Goal: Book appointment/travel/reservation

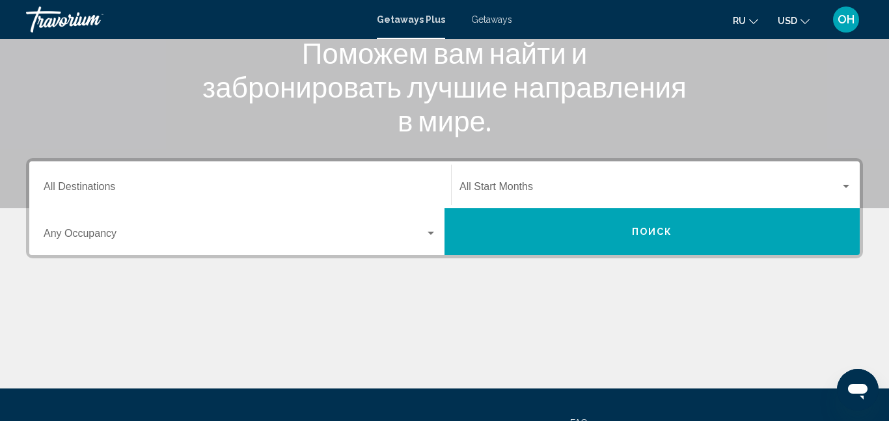
scroll to position [185, 0]
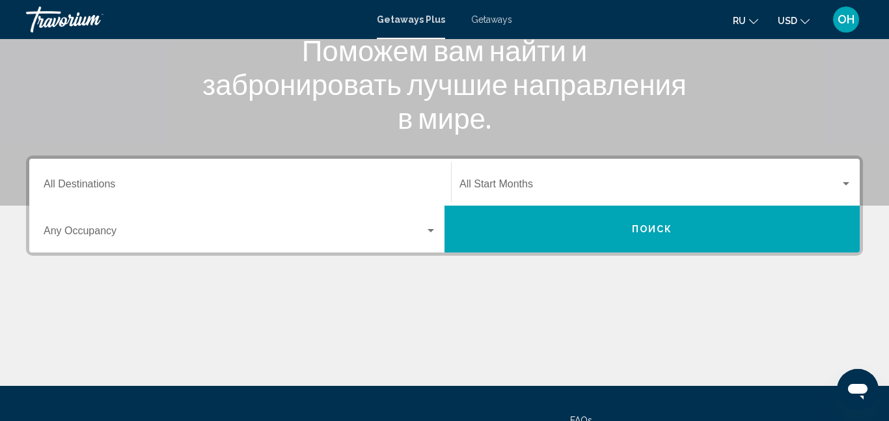
click at [191, 148] on div "Main content" at bounding box center [444, 10] width 889 height 390
click at [170, 187] on input "Destination All Destinations" at bounding box center [240, 187] width 393 height 12
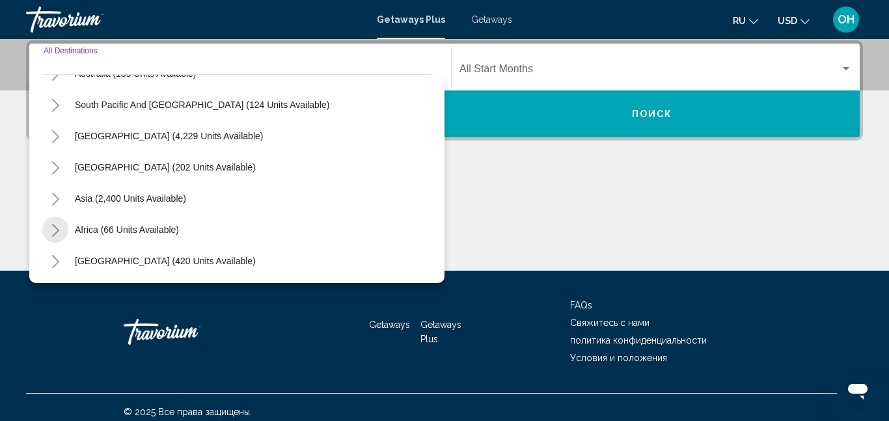
scroll to position [309, 0]
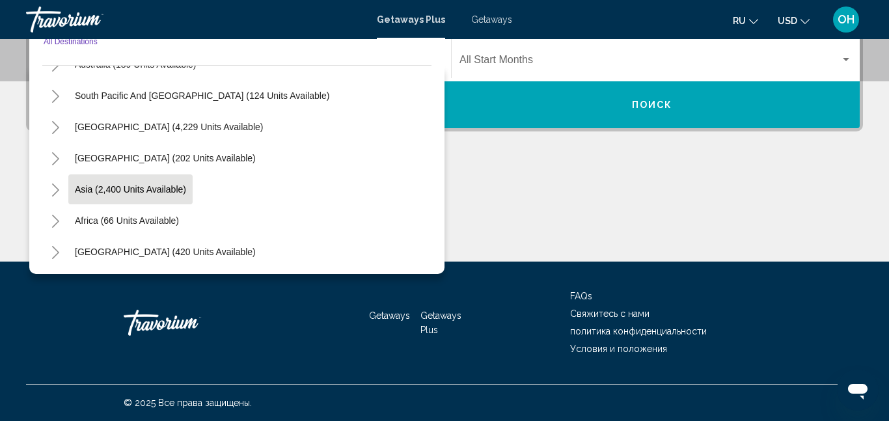
click at [89, 187] on span "Asia (2,400 units available)" at bounding box center [130, 189] width 111 height 10
type input "**********"
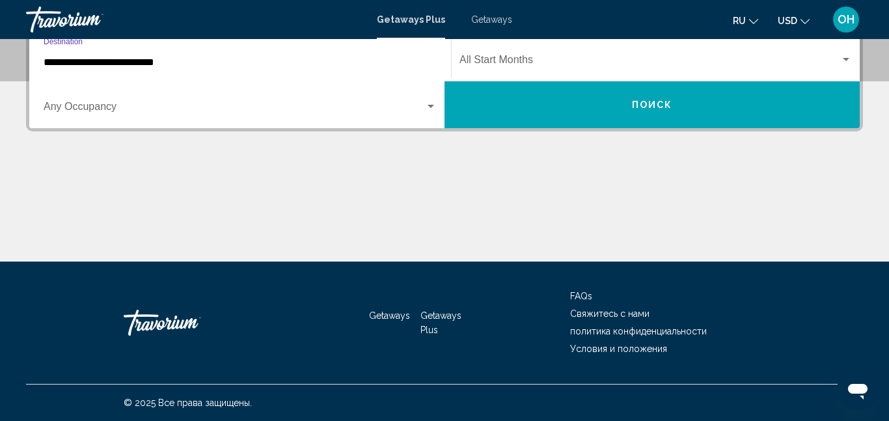
scroll to position [298, 0]
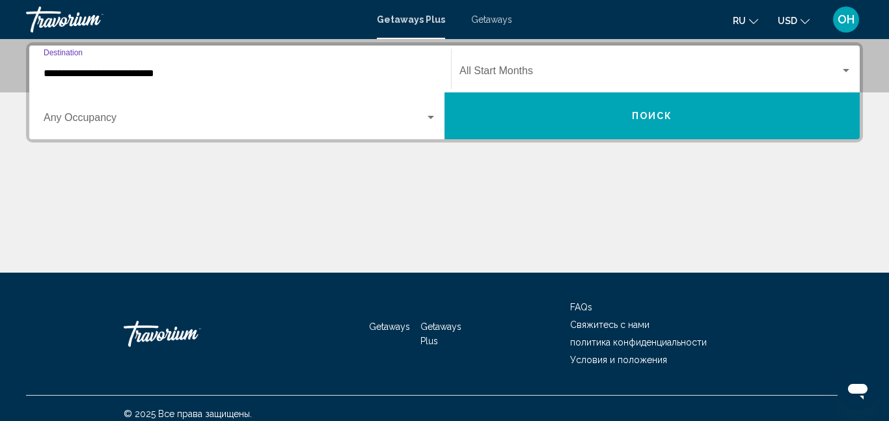
click at [101, 121] on span "Search widget" at bounding box center [234, 121] width 381 height 12
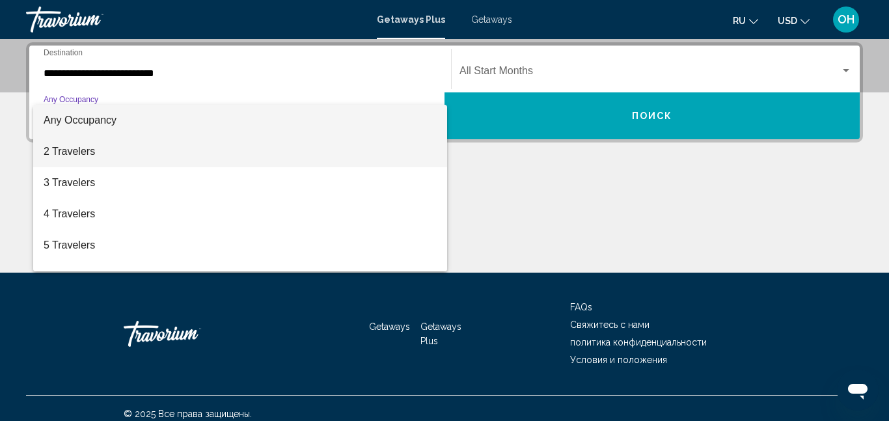
click at [87, 149] on span "2 Travelers" at bounding box center [240, 151] width 393 height 31
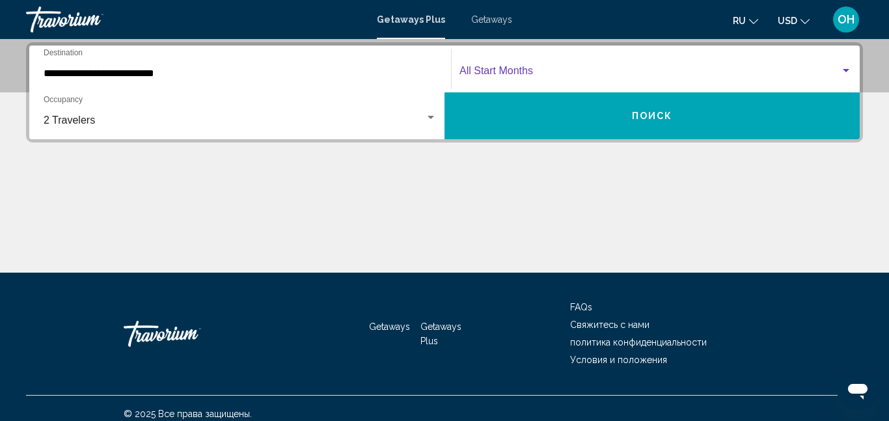
click at [484, 78] on span "Search widget" at bounding box center [649, 74] width 381 height 12
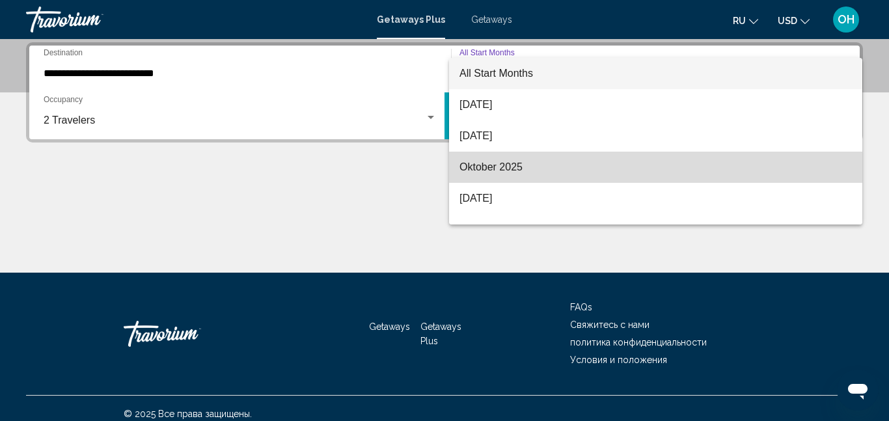
click at [502, 172] on span "Oktober 2025" at bounding box center [655, 167] width 392 height 31
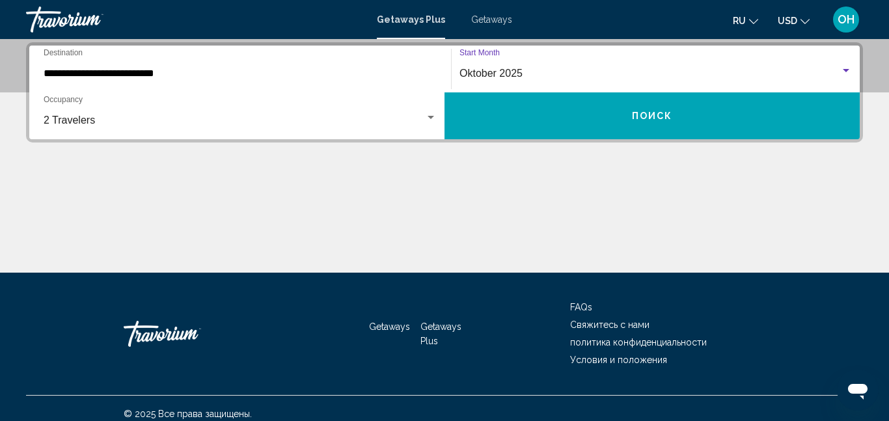
click at [569, 119] on button "Поиск" at bounding box center [651, 115] width 415 height 47
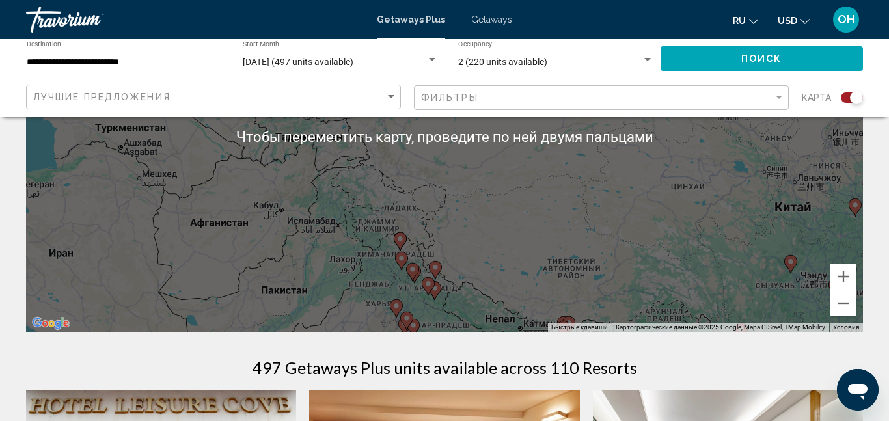
scroll to position [249, 0]
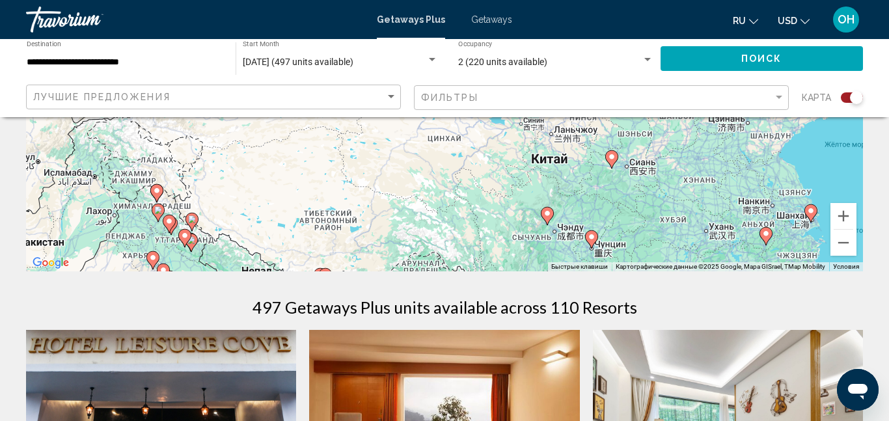
click at [706, 243] on div "Чтобы активировать перетаскивание с помощью клавиатуры, нажмите Alt + Ввод. Пос…" at bounding box center [444, 76] width 837 height 390
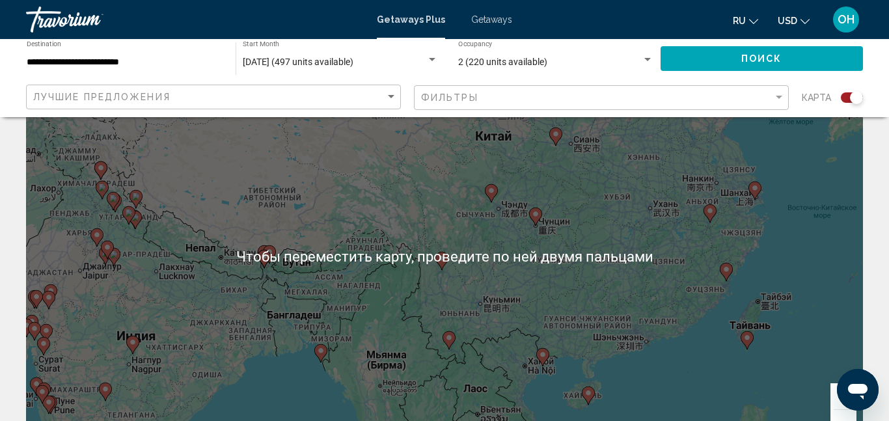
scroll to position [65, 0]
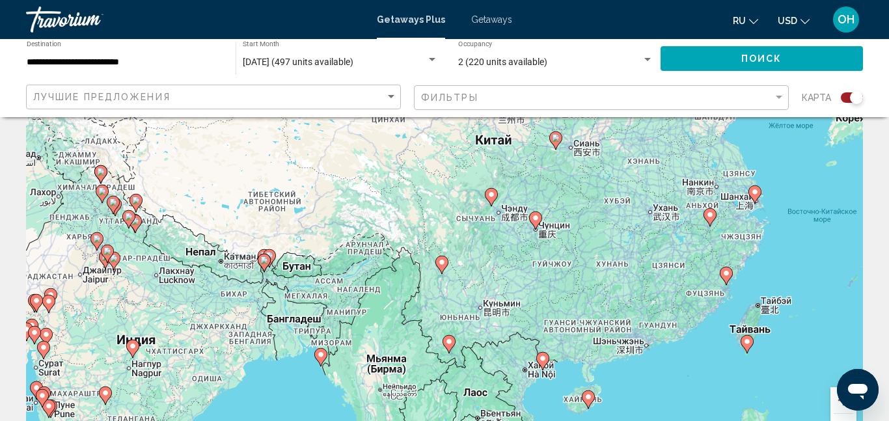
click at [755, 191] on image "Main content" at bounding box center [755, 192] width 8 height 8
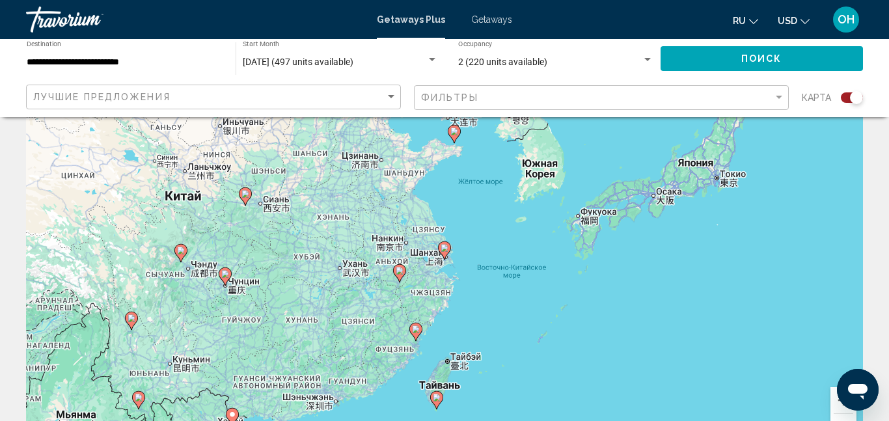
click at [445, 247] on image "Main content" at bounding box center [445, 248] width 8 height 8
type input "**********"
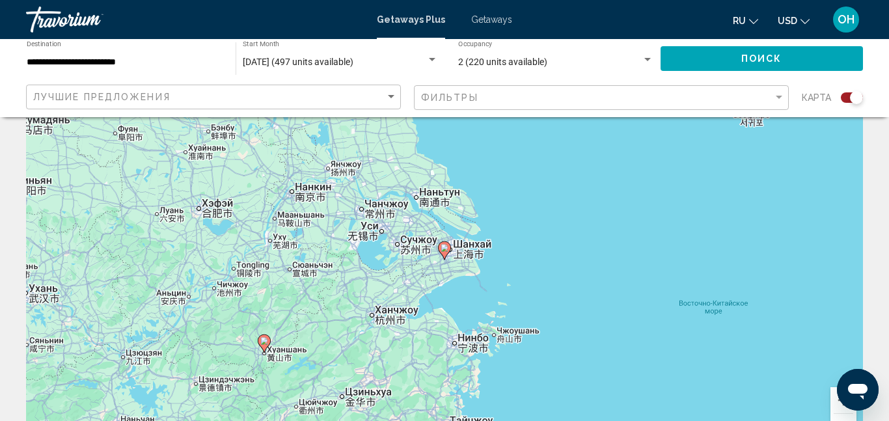
click at [444, 247] on image "Main content" at bounding box center [445, 248] width 8 height 8
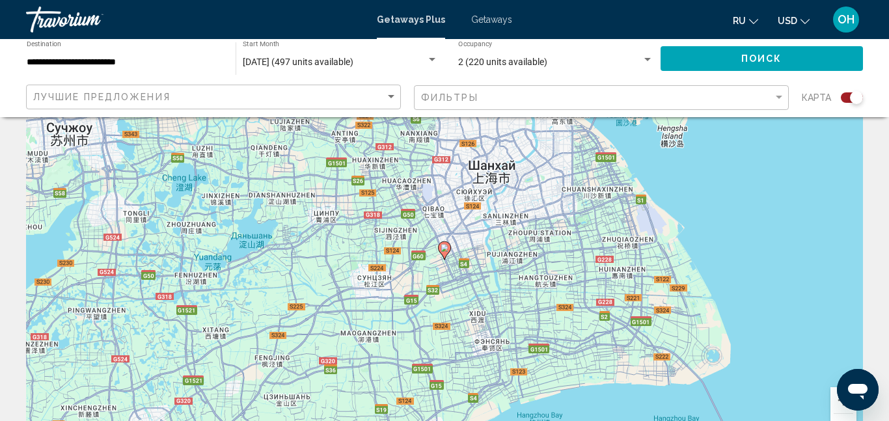
click at [445, 258] on icon "Main content" at bounding box center [444, 250] width 13 height 18
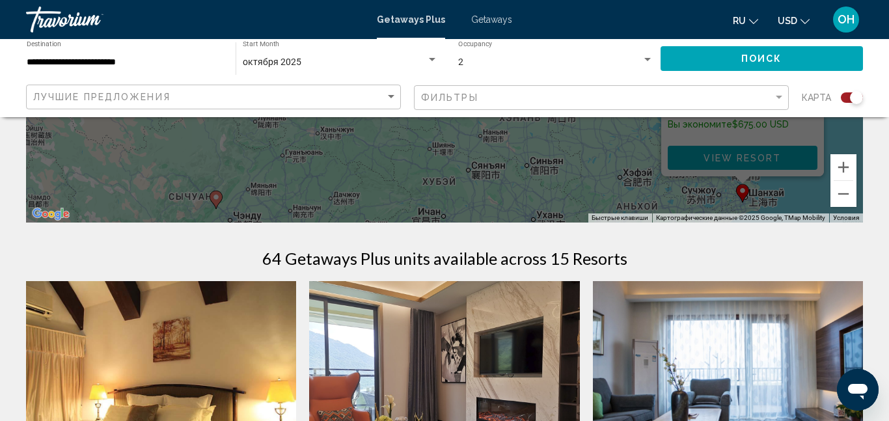
scroll to position [299, 0]
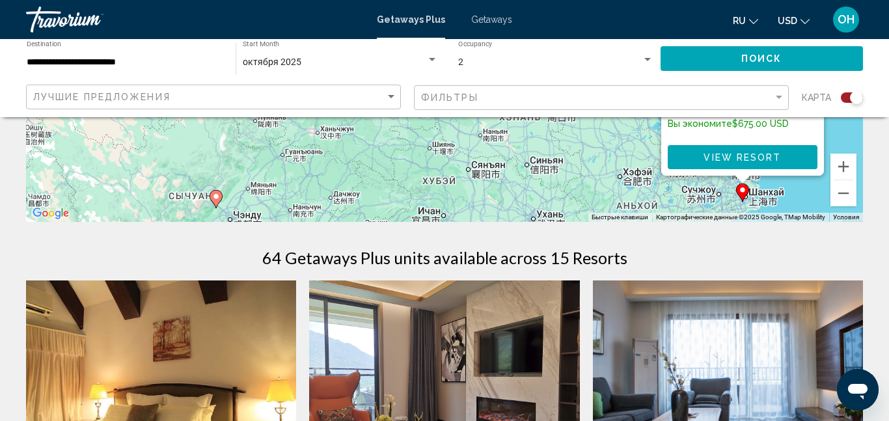
click at [604, 157] on div "Чтобы активировать перетаскивание с помощью клавиатуры, нажмите Alt + Ввод. Пос…" at bounding box center [444, 26] width 837 height 390
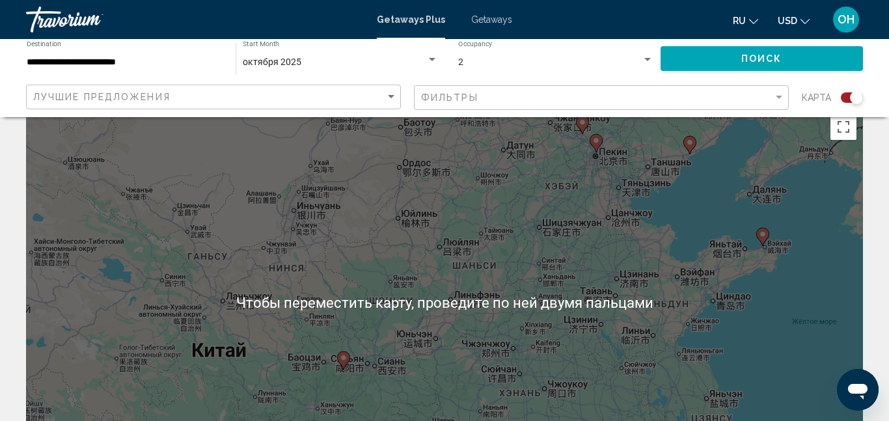
scroll to position [19, 0]
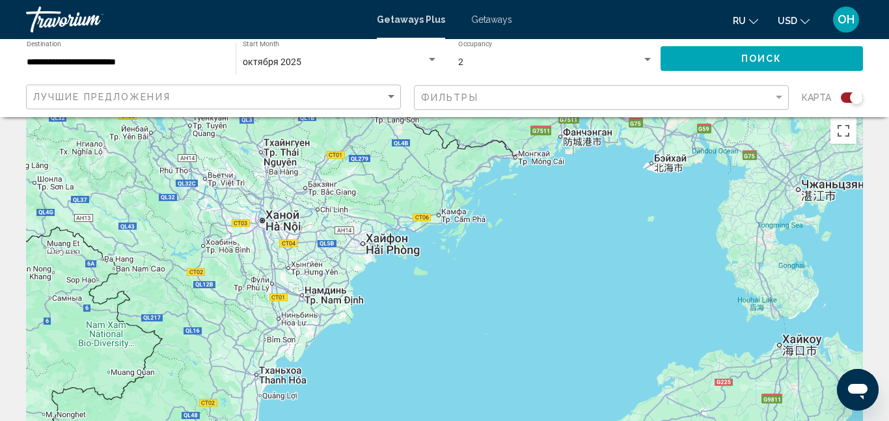
click at [362, 240] on div "Чтобы активировать перетаскивание с помощью клавиатуры, нажмите Alt + Ввод. Пос…" at bounding box center [444, 306] width 837 height 390
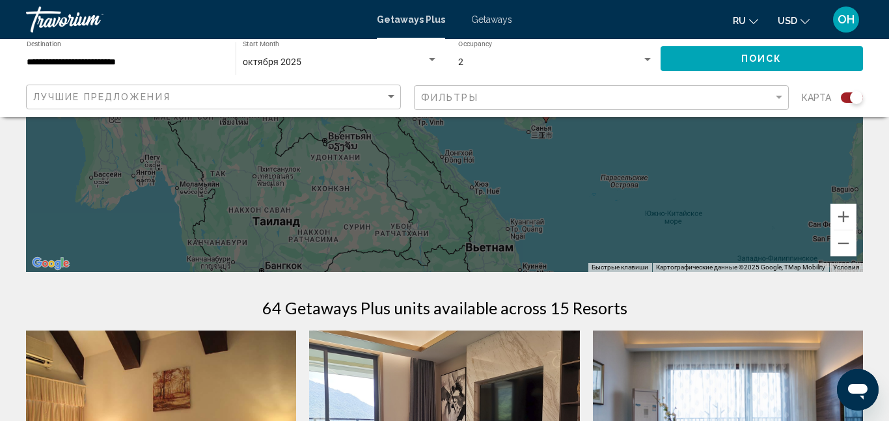
click at [268, 186] on div "Чтобы активировать перетаскивание с помощью клавиатуры, нажмите Alt + Ввод. Пос…" at bounding box center [444, 77] width 837 height 390
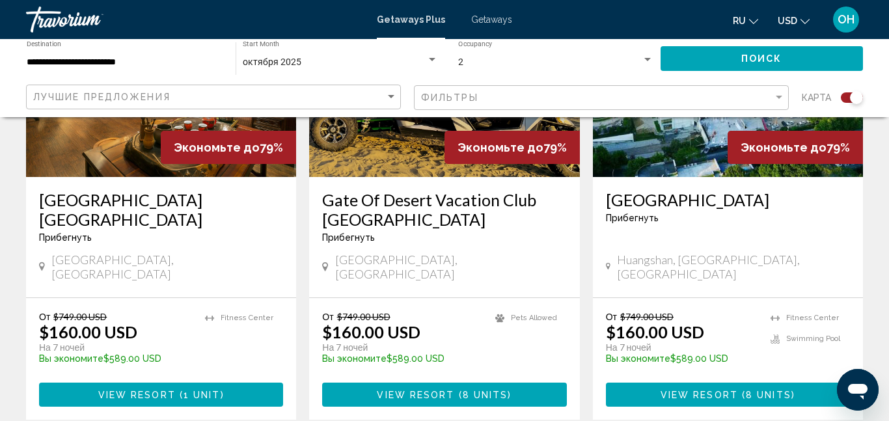
scroll to position [2079, 0]
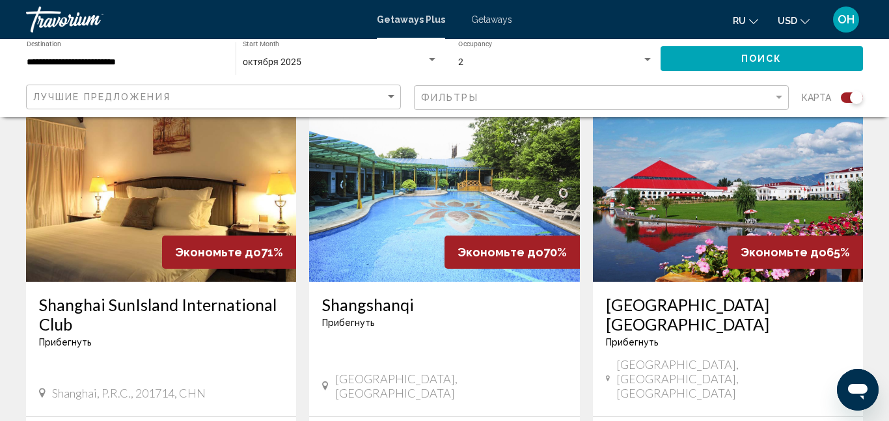
scroll to position [505, 0]
click at [786, 217] on img "Main content" at bounding box center [728, 178] width 270 height 208
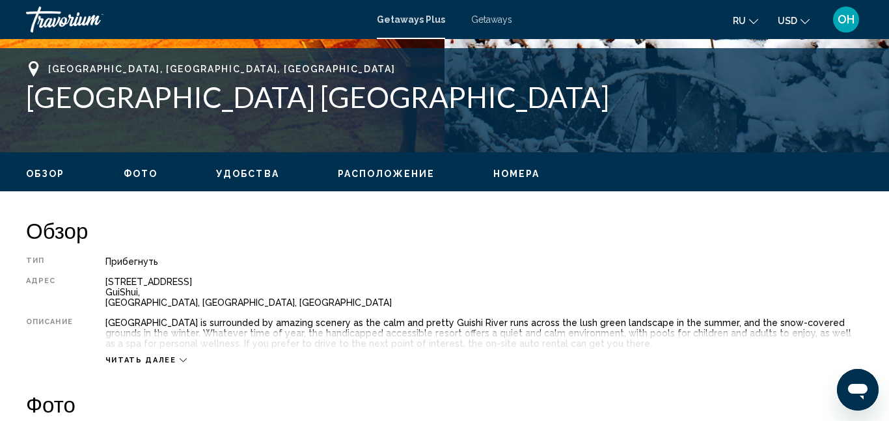
scroll to position [138, 0]
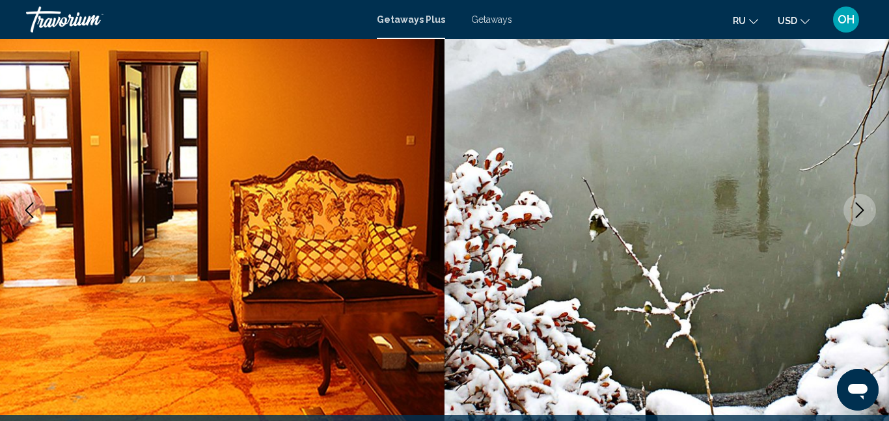
click at [863, 213] on icon "Next image" at bounding box center [860, 210] width 16 height 16
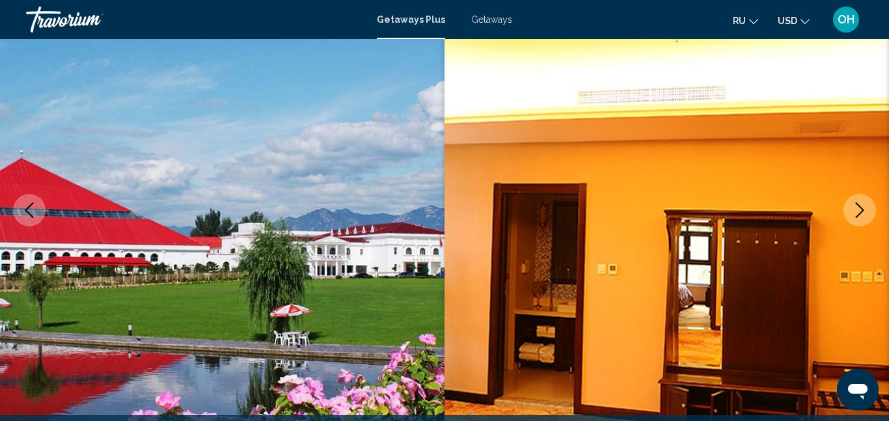
click at [864, 213] on icon "Next image" at bounding box center [860, 210] width 16 height 16
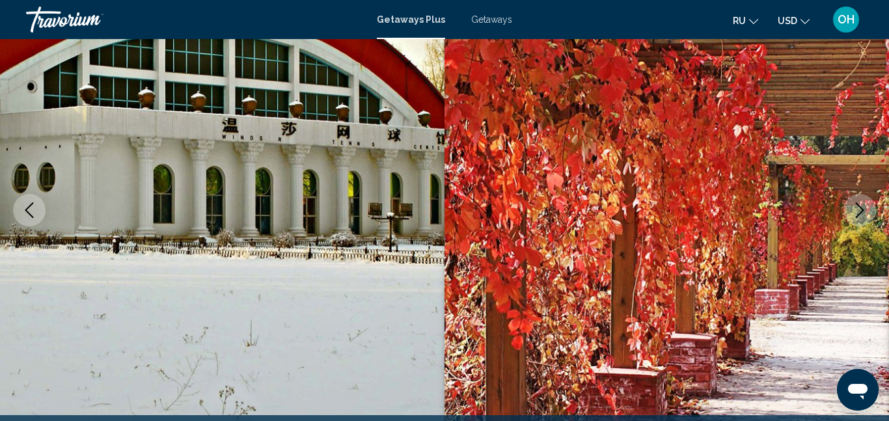
click at [866, 213] on icon "Next image" at bounding box center [860, 210] width 16 height 16
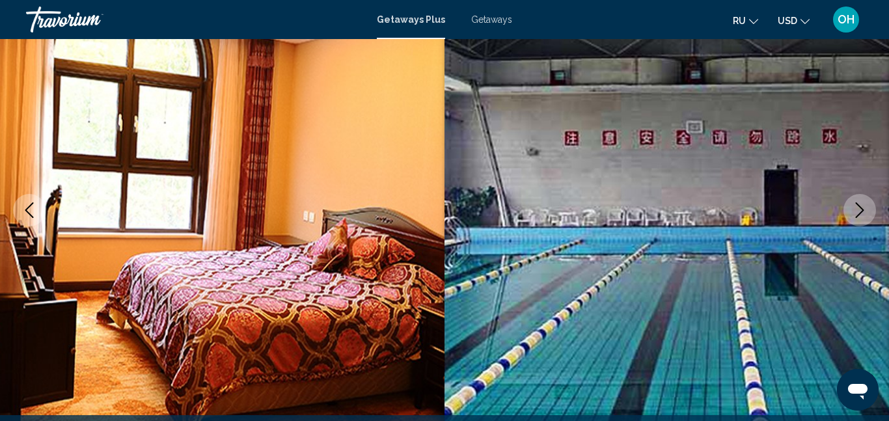
click at [864, 208] on icon "Next image" at bounding box center [860, 210] width 16 height 16
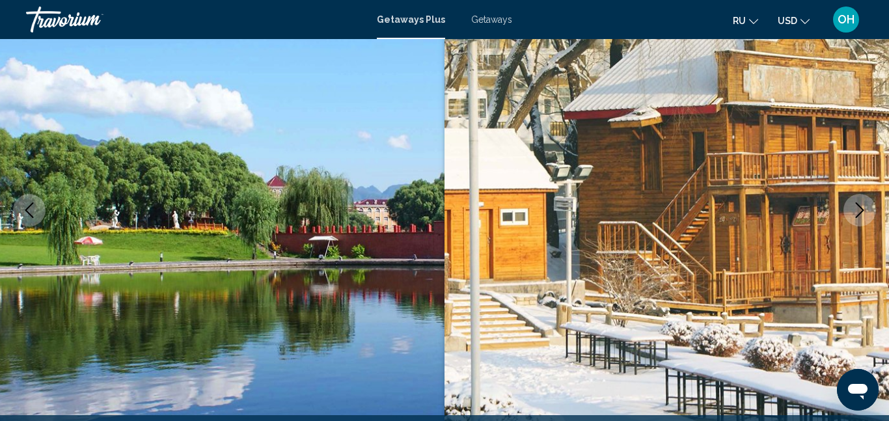
click at [862, 210] on icon "Next image" at bounding box center [860, 210] width 16 height 16
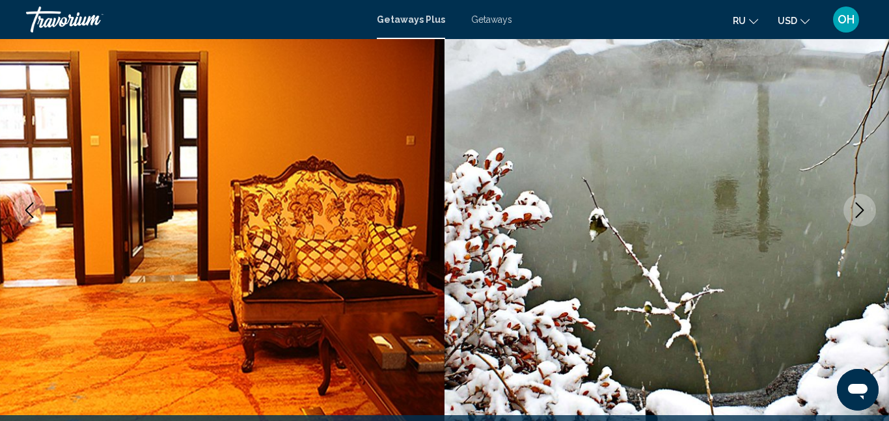
click at [770, 310] on img "Main content" at bounding box center [666, 210] width 444 height 618
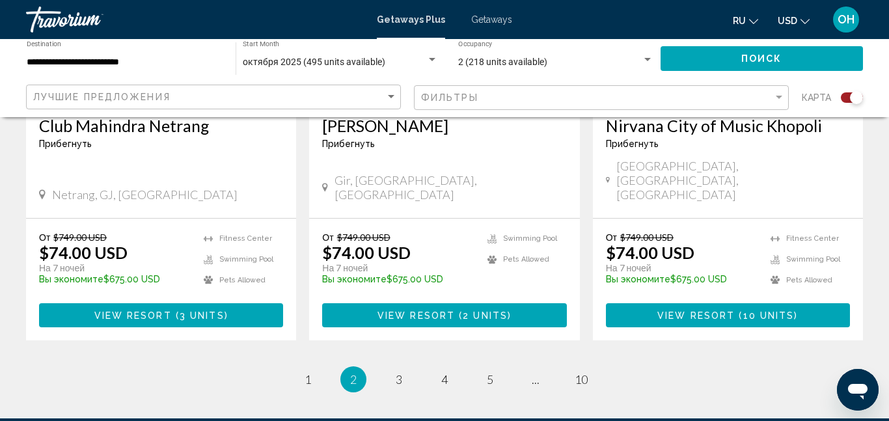
scroll to position [2103, 0]
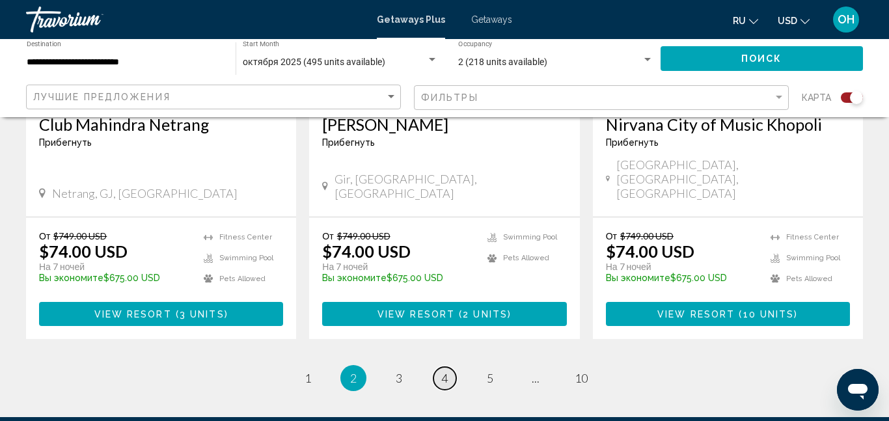
click at [446, 371] on span "4" at bounding box center [444, 378] width 7 height 14
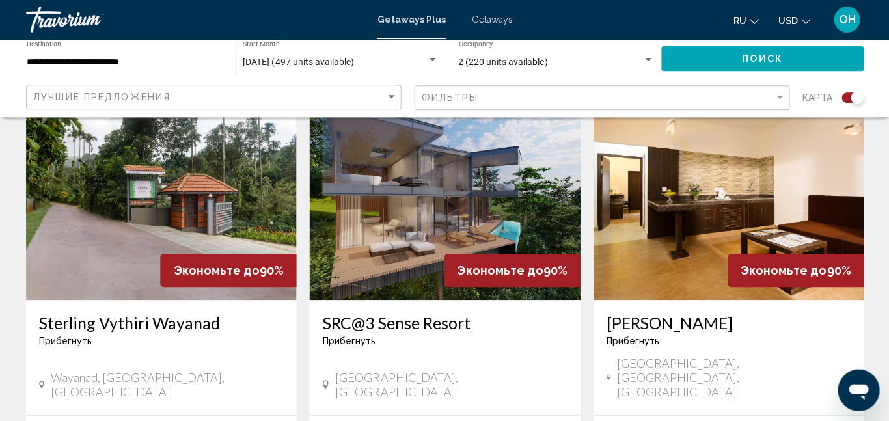
scroll to position [940, 0]
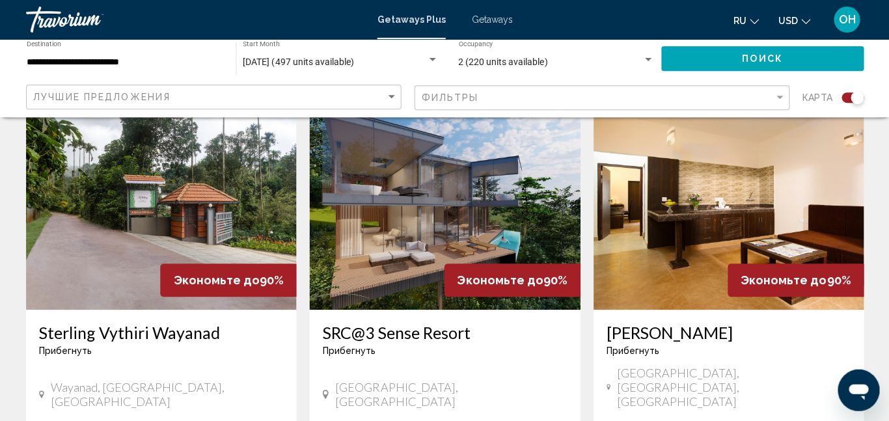
click at [447, 203] on img "Main content" at bounding box center [444, 206] width 270 height 208
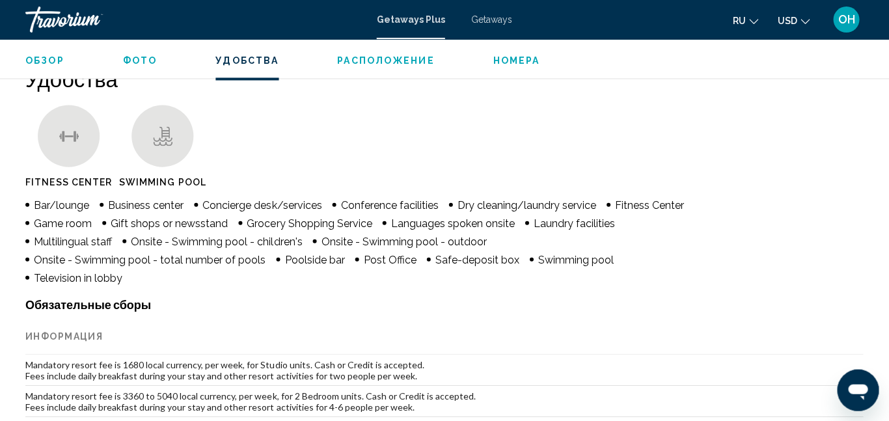
scroll to position [1261, 0]
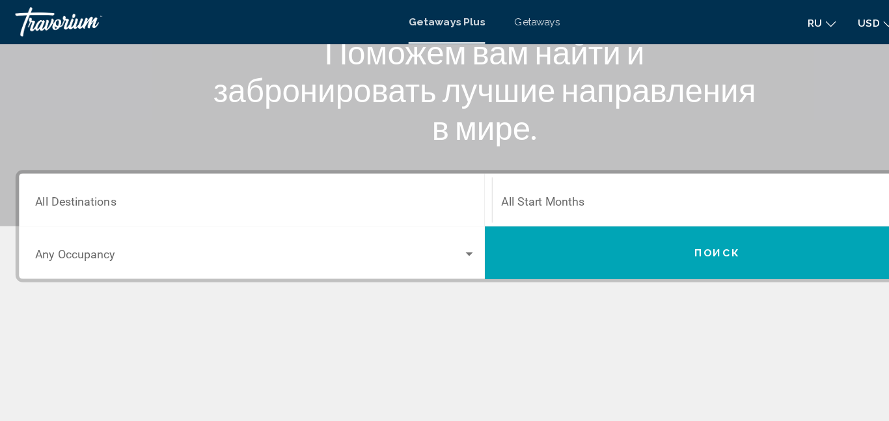
scroll to position [187, 0]
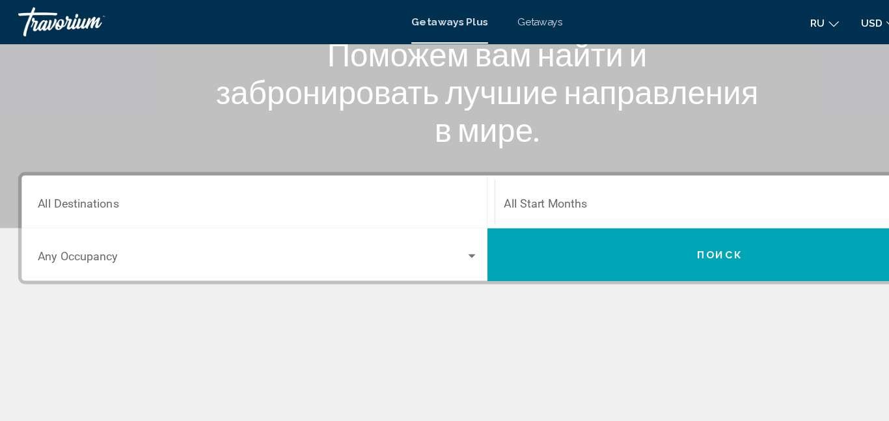
click at [259, 232] on span "Search widget" at bounding box center [234, 232] width 381 height 12
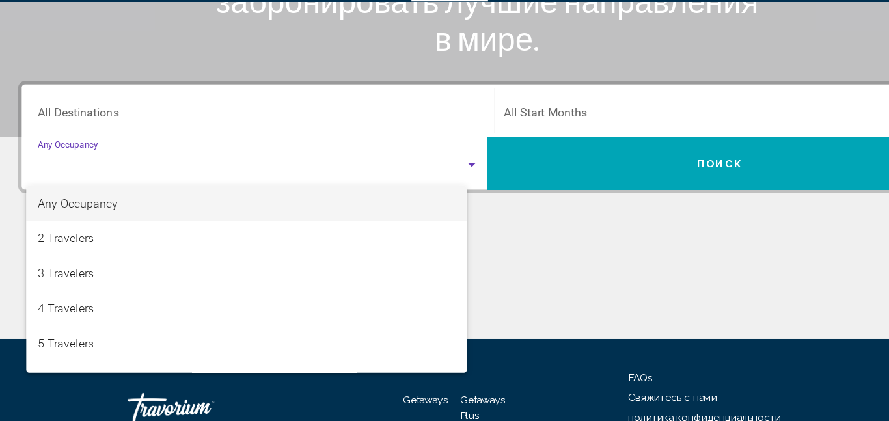
scroll to position [252, 0]
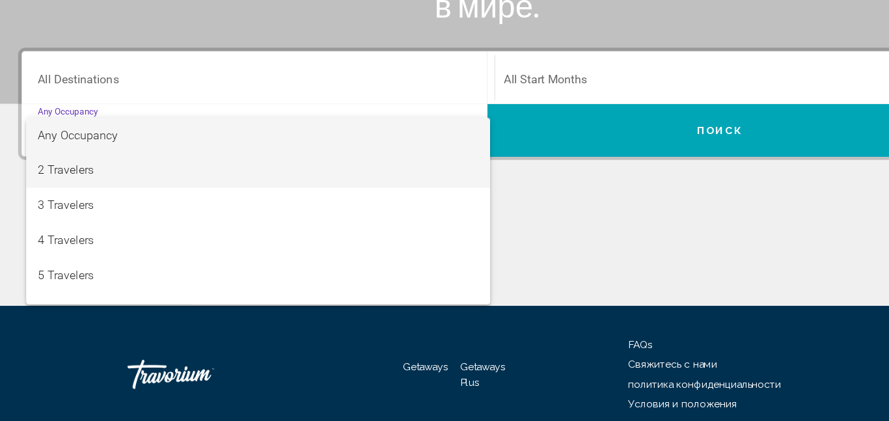
click at [85, 196] on span "2 Travelers" at bounding box center [240, 197] width 393 height 31
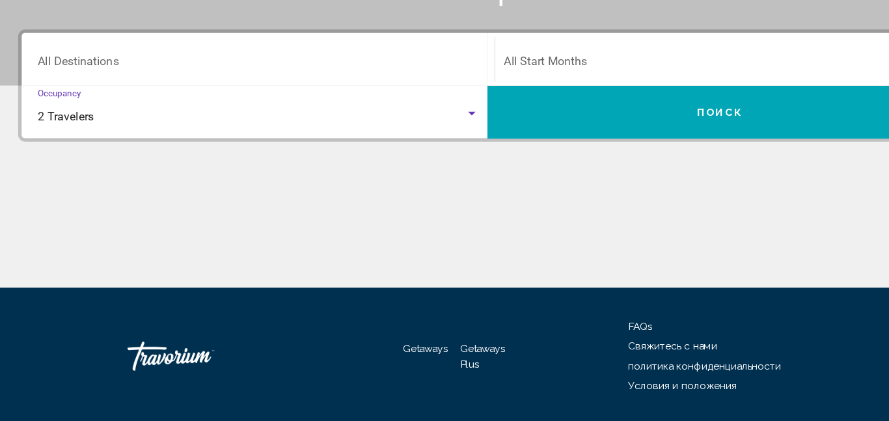
click at [669, 98] on span "Search widget" at bounding box center [649, 103] width 381 height 12
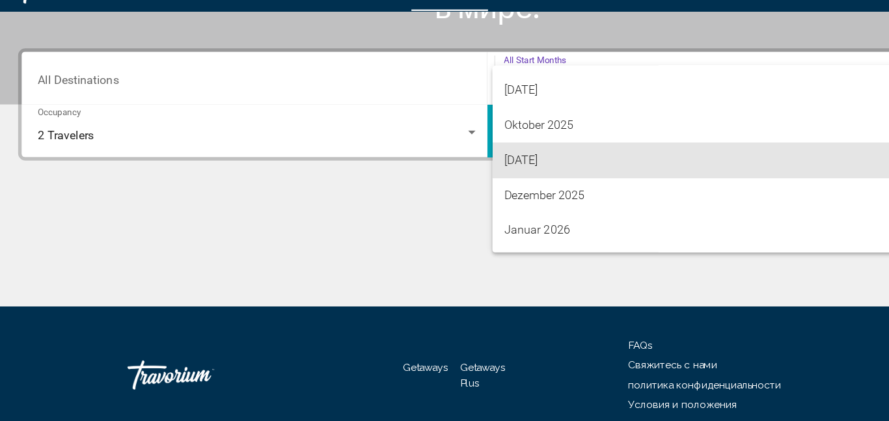
scroll to position [59, 0]
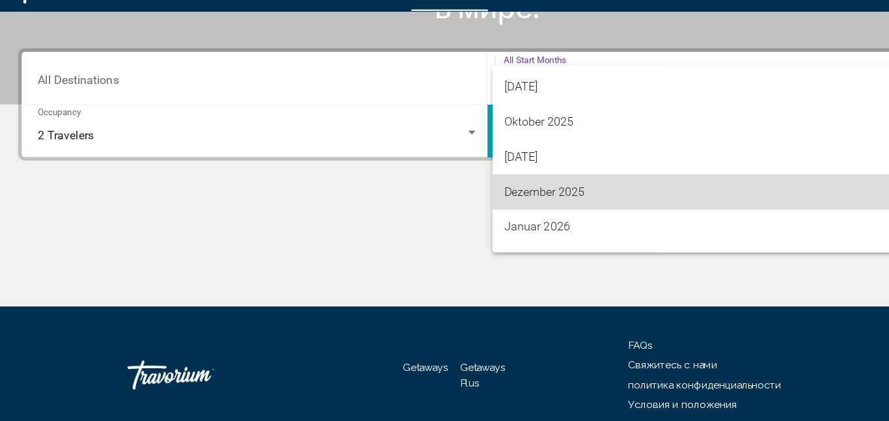
click at [523, 200] on span "Dezember 2025" at bounding box center [655, 200] width 392 height 31
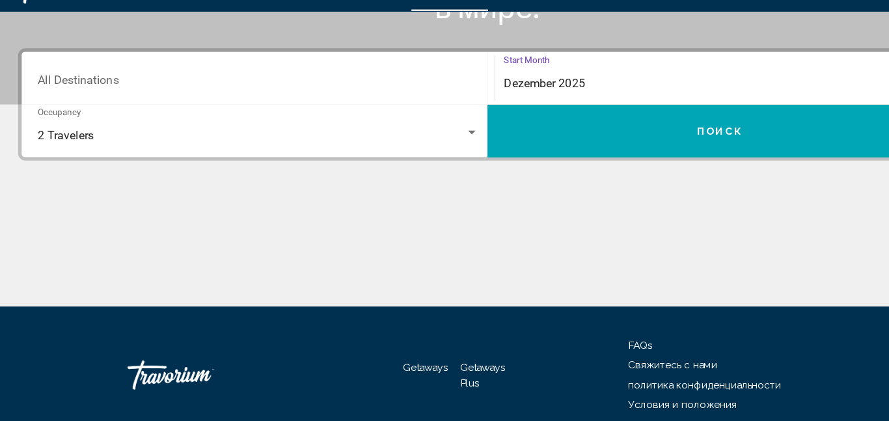
click at [661, 139] on button "Поиск" at bounding box center [651, 145] width 415 height 47
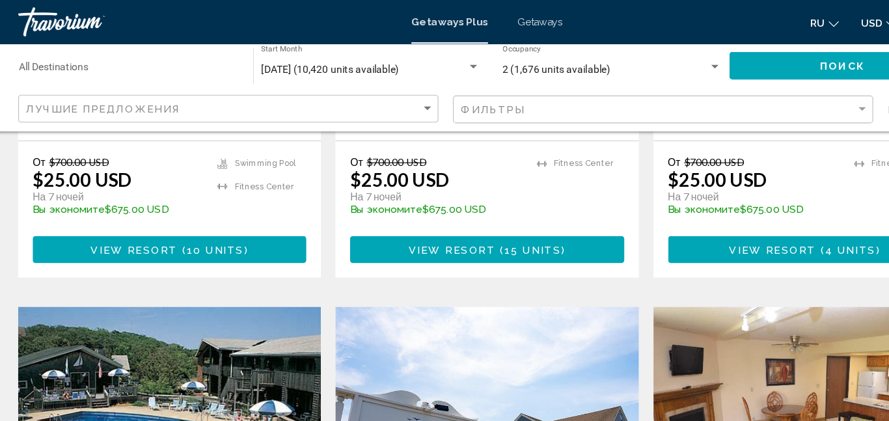
scroll to position [756, 0]
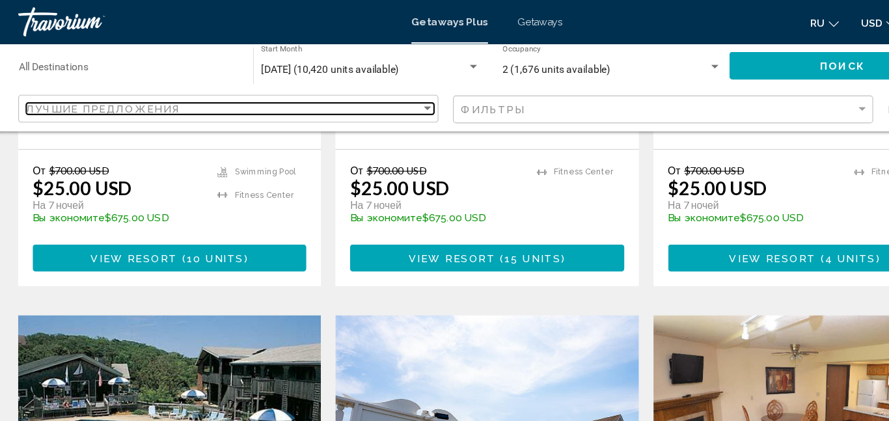
click at [396, 94] on div "Sort by" at bounding box center [391, 97] width 12 height 10
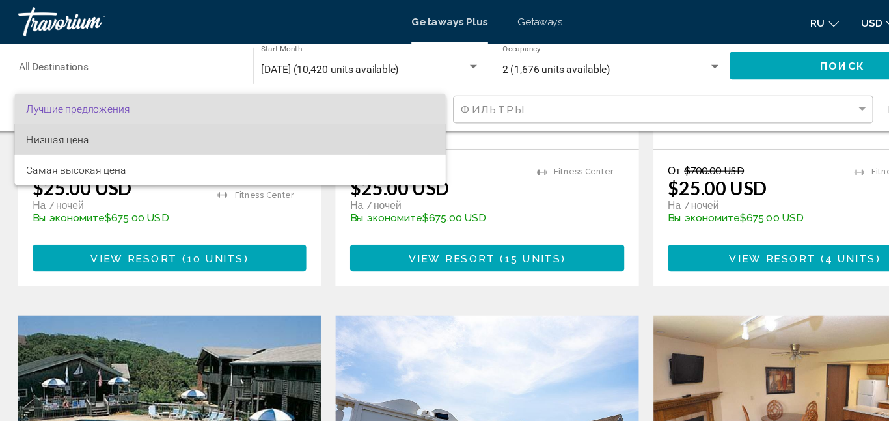
click at [78, 124] on span "Низшая цена" at bounding box center [61, 124] width 56 height 10
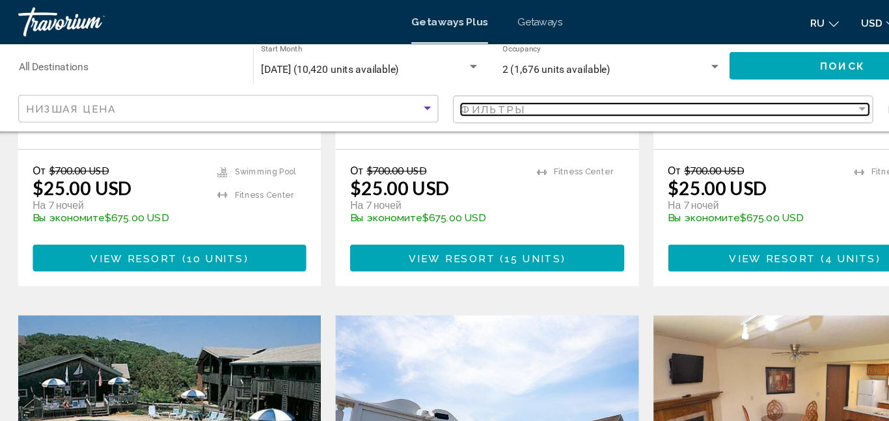
click at [779, 98] on div "Filter" at bounding box center [779, 97] width 7 height 3
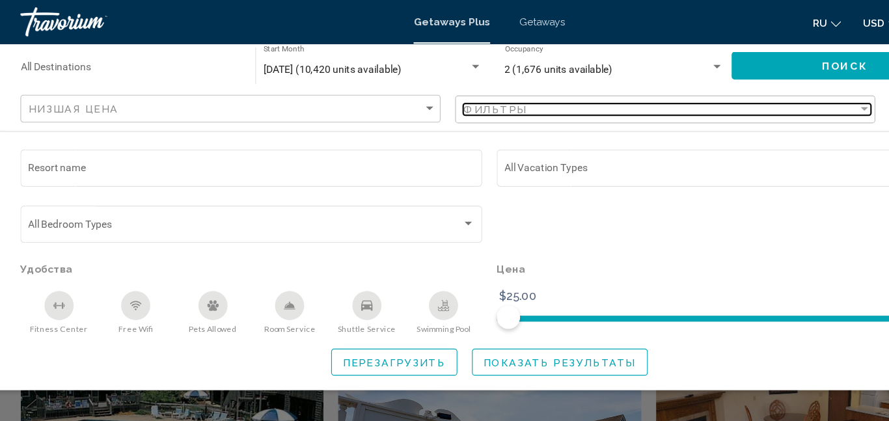
click at [756, 94] on div "Фильтры" at bounding box center [597, 97] width 352 height 10
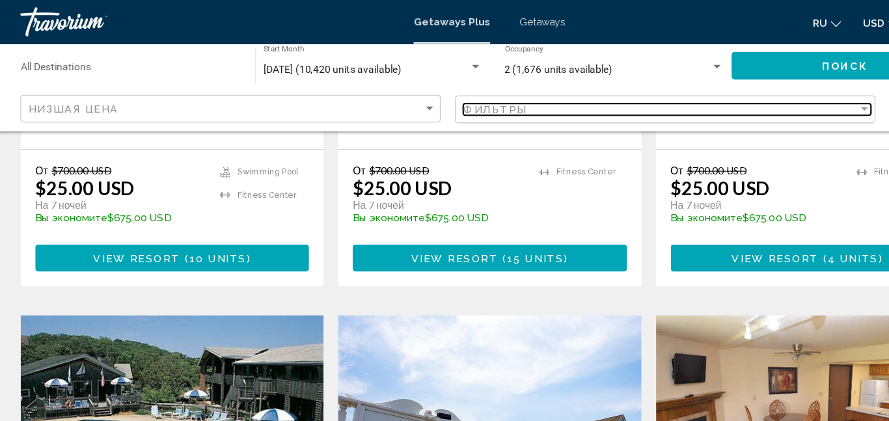
click at [780, 99] on div "Filter" at bounding box center [779, 97] width 7 height 3
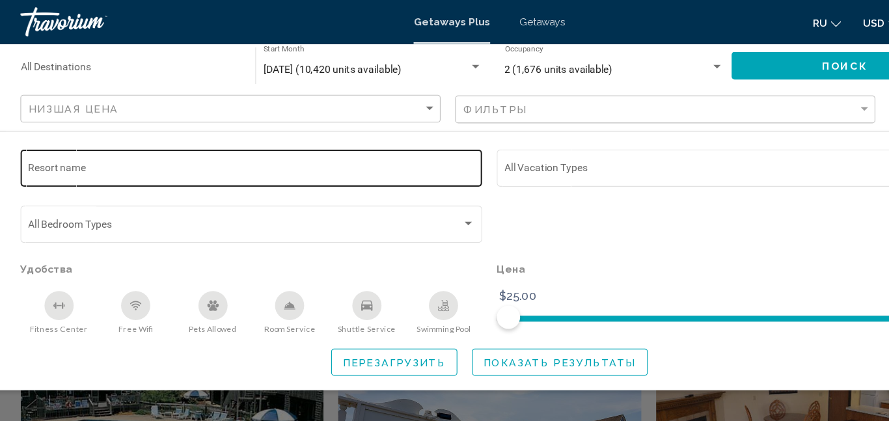
click at [48, 150] on input "Resort name" at bounding box center [232, 152] width 398 height 10
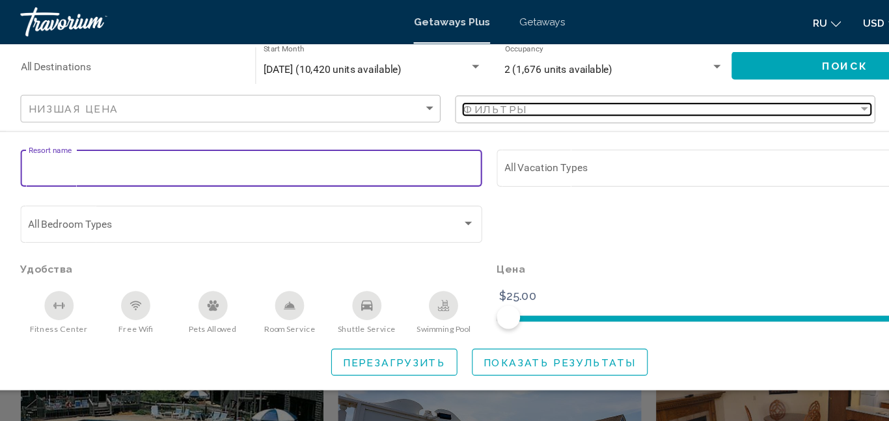
click at [782, 99] on div "Filter" at bounding box center [779, 97] width 7 height 3
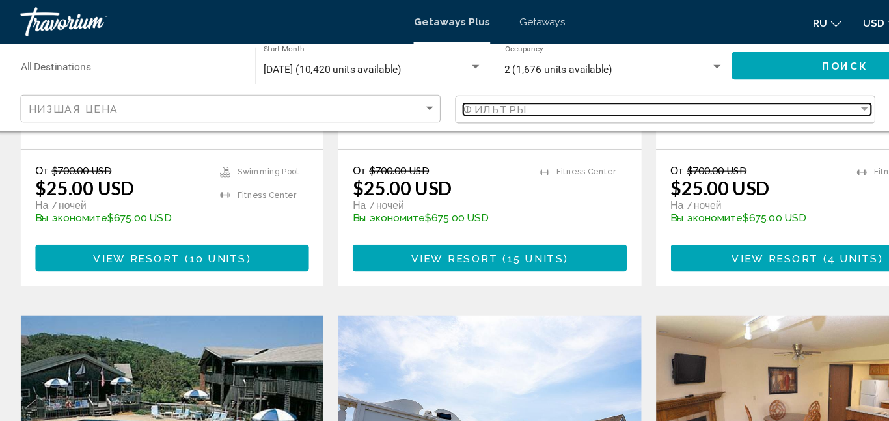
click at [784, 97] on div "Filter" at bounding box center [779, 97] width 12 height 10
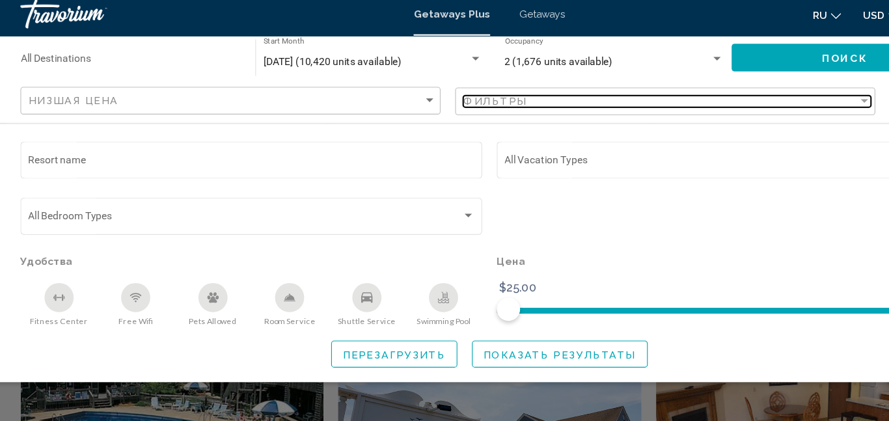
click at [774, 92] on div "Filter" at bounding box center [779, 97] width 12 height 10
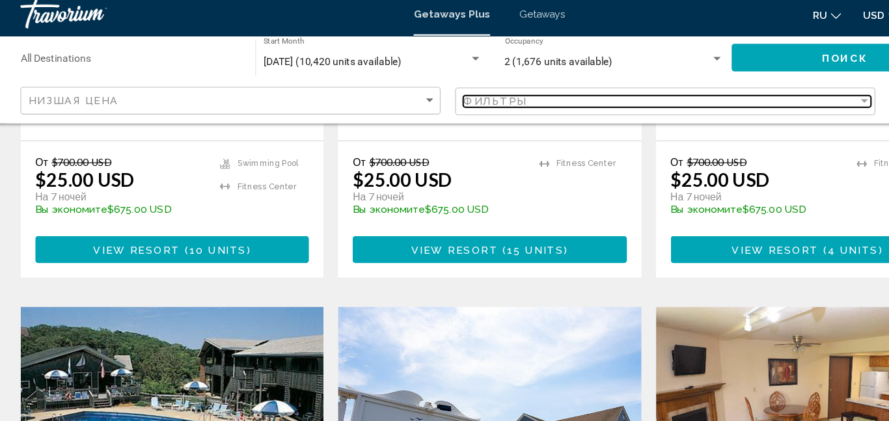
click at [778, 98] on div "Filter" at bounding box center [779, 97] width 7 height 3
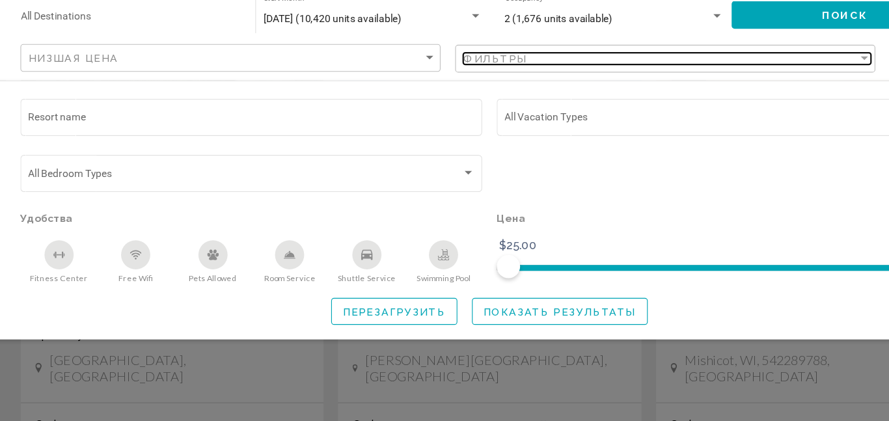
scroll to position [963, 0]
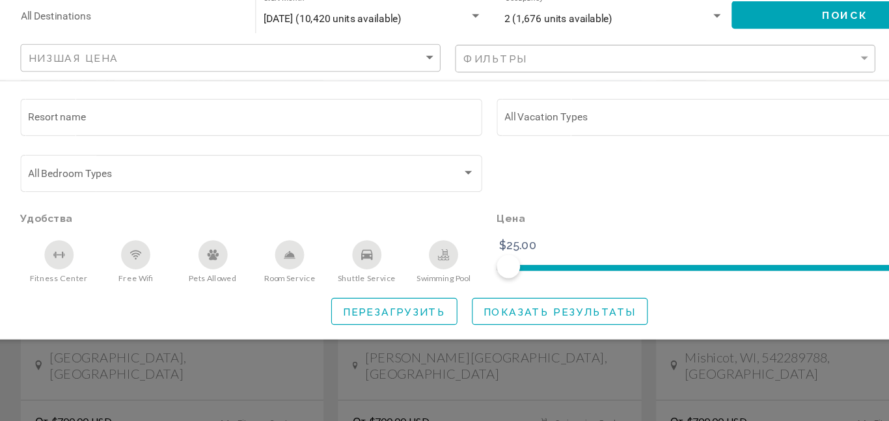
click at [549, 379] on div "Search widget" at bounding box center [444, 308] width 889 height 226
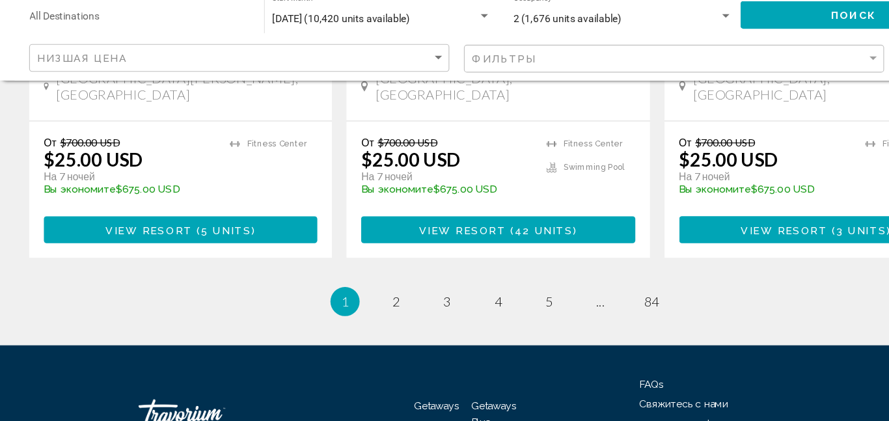
scroll to position [2179, 0]
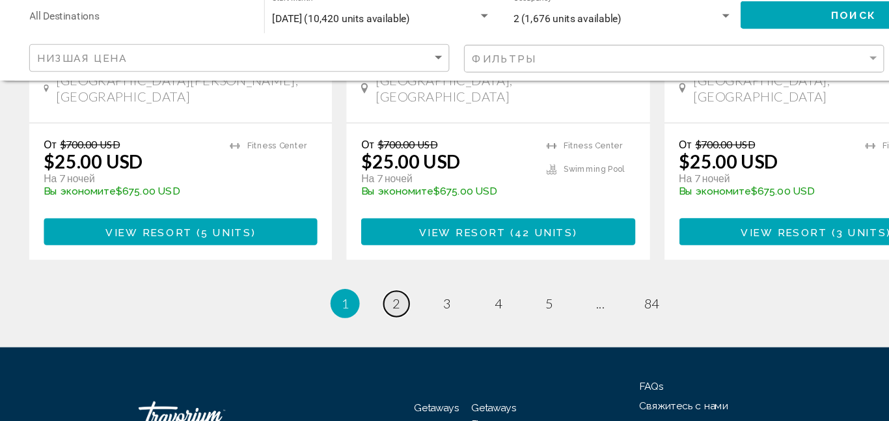
click at [359, 305] on link "page 2" at bounding box center [353, 316] width 23 height 23
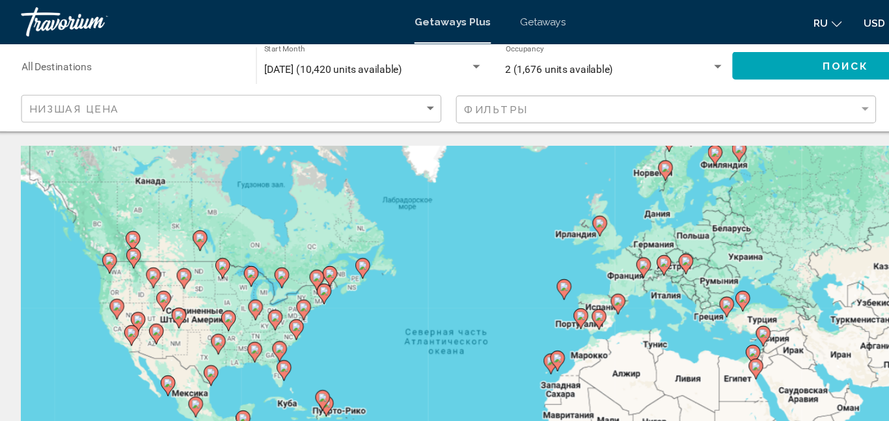
click at [34, 57] on input "Destination All Destinations" at bounding box center [125, 62] width 196 height 10
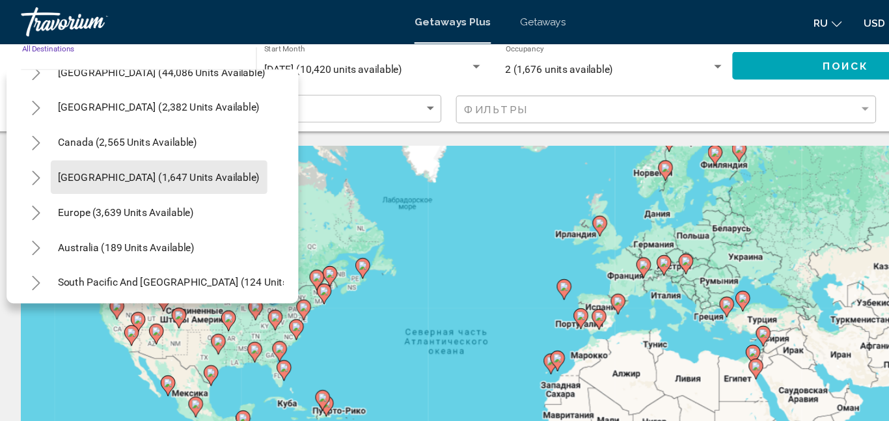
scroll to position [55, 0]
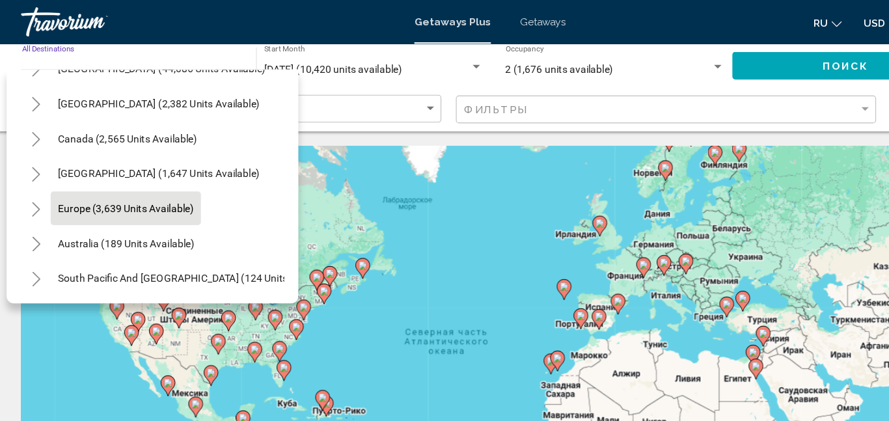
click at [88, 184] on span "Europe (3,639 units available)" at bounding box center [119, 186] width 121 height 10
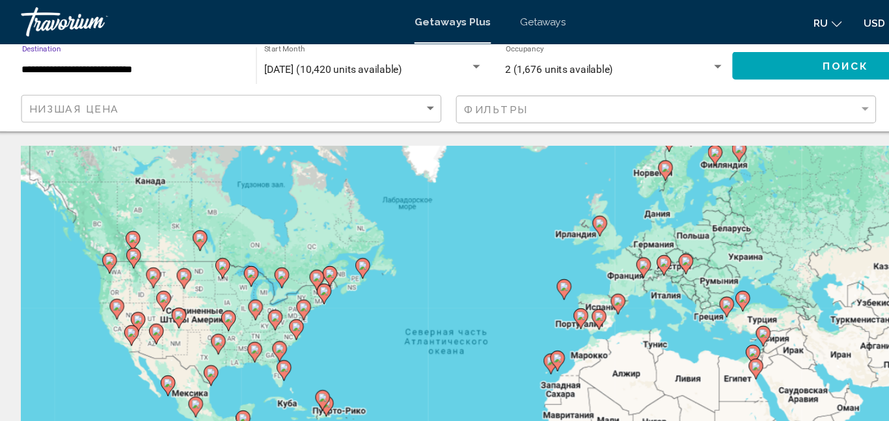
click at [758, 63] on span "Поиск" at bounding box center [761, 59] width 41 height 10
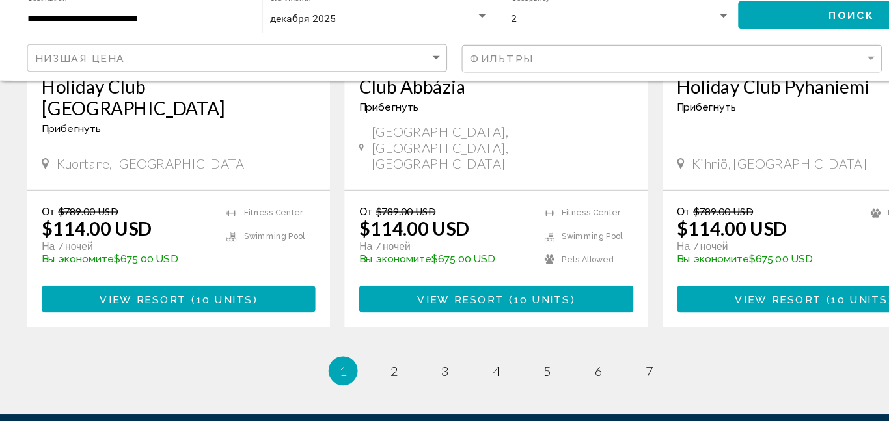
scroll to position [2147, 0]
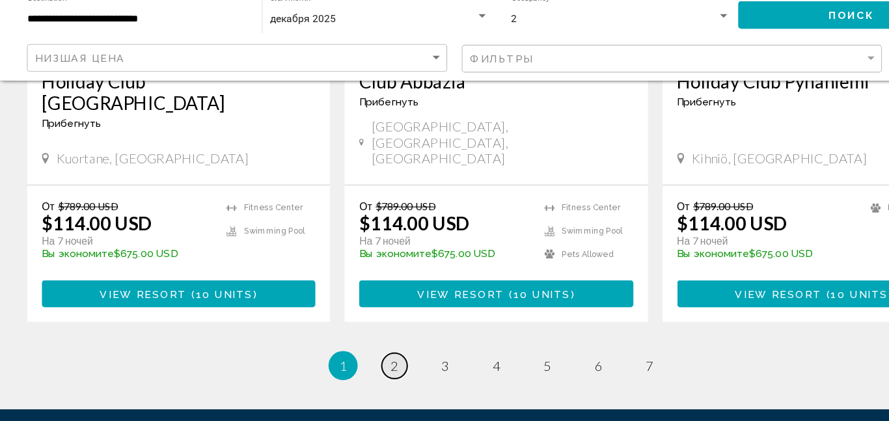
click at [351, 364] on span "2" at bounding box center [353, 371] width 7 height 14
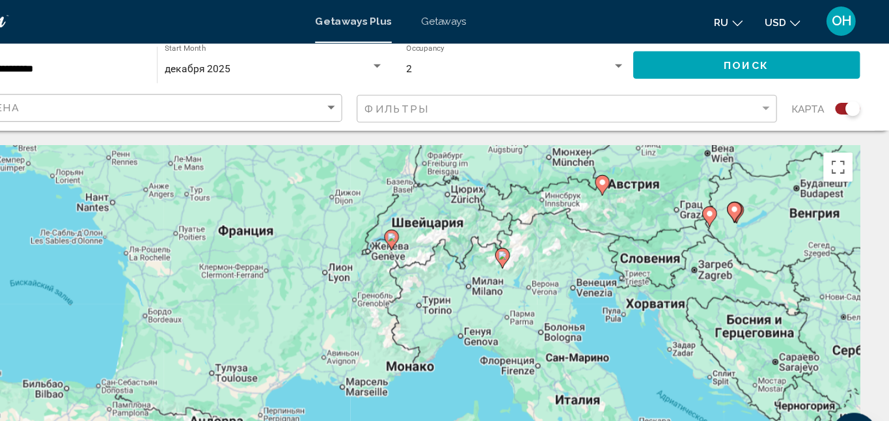
click at [549, 234] on gmp-advanced-marker "Main content" at bounding box center [544, 231] width 13 height 20
type input "**********"
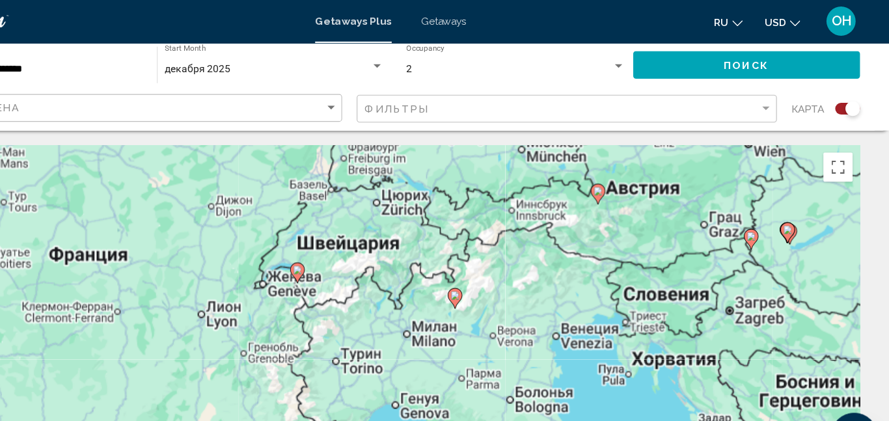
click at [547, 232] on div "Чтобы активировать перетаскивание с помощью клавиатуры, нажмите Alt + Ввод. Пос…" at bounding box center [444, 325] width 837 height 390
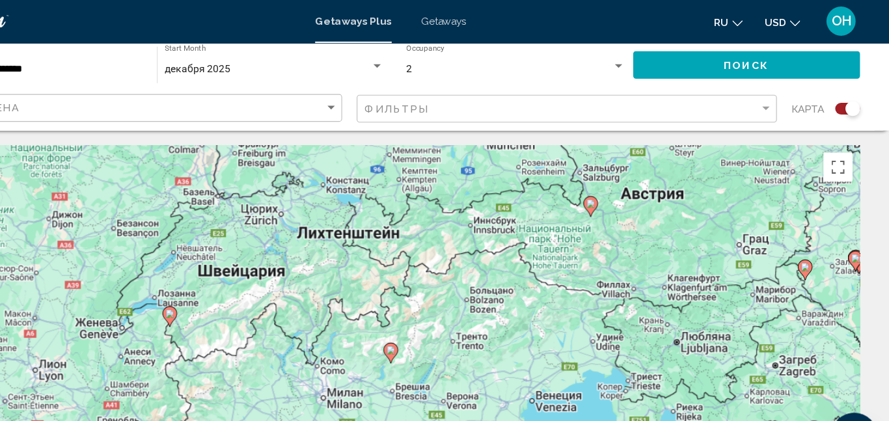
click at [446, 314] on image "Main content" at bounding box center [445, 313] width 8 height 8
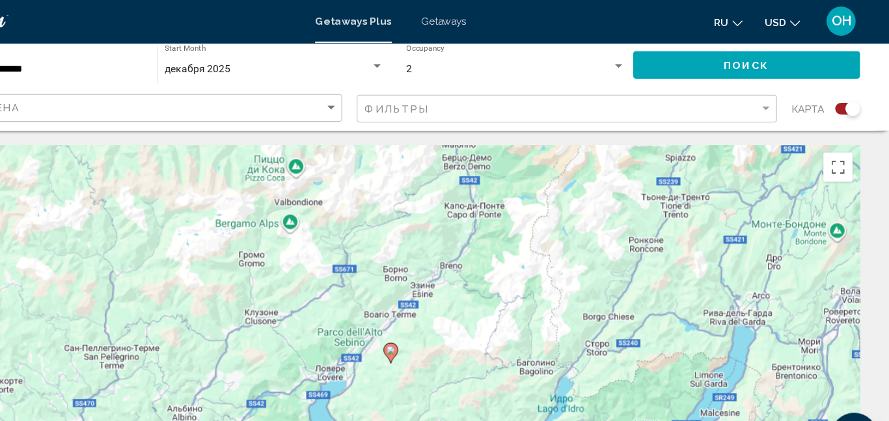
click at [444, 312] on image "Main content" at bounding box center [445, 313] width 8 height 8
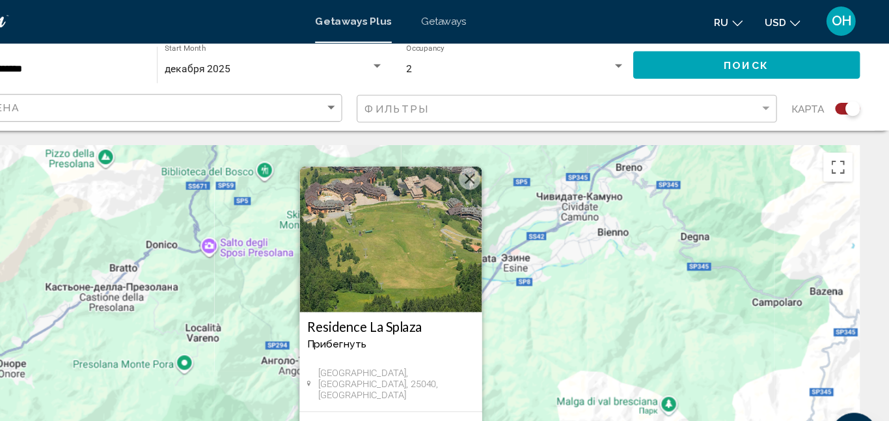
click at [466, 236] on img "Main content" at bounding box center [444, 214] width 163 height 130
